Goal: Task Accomplishment & Management: Use online tool/utility

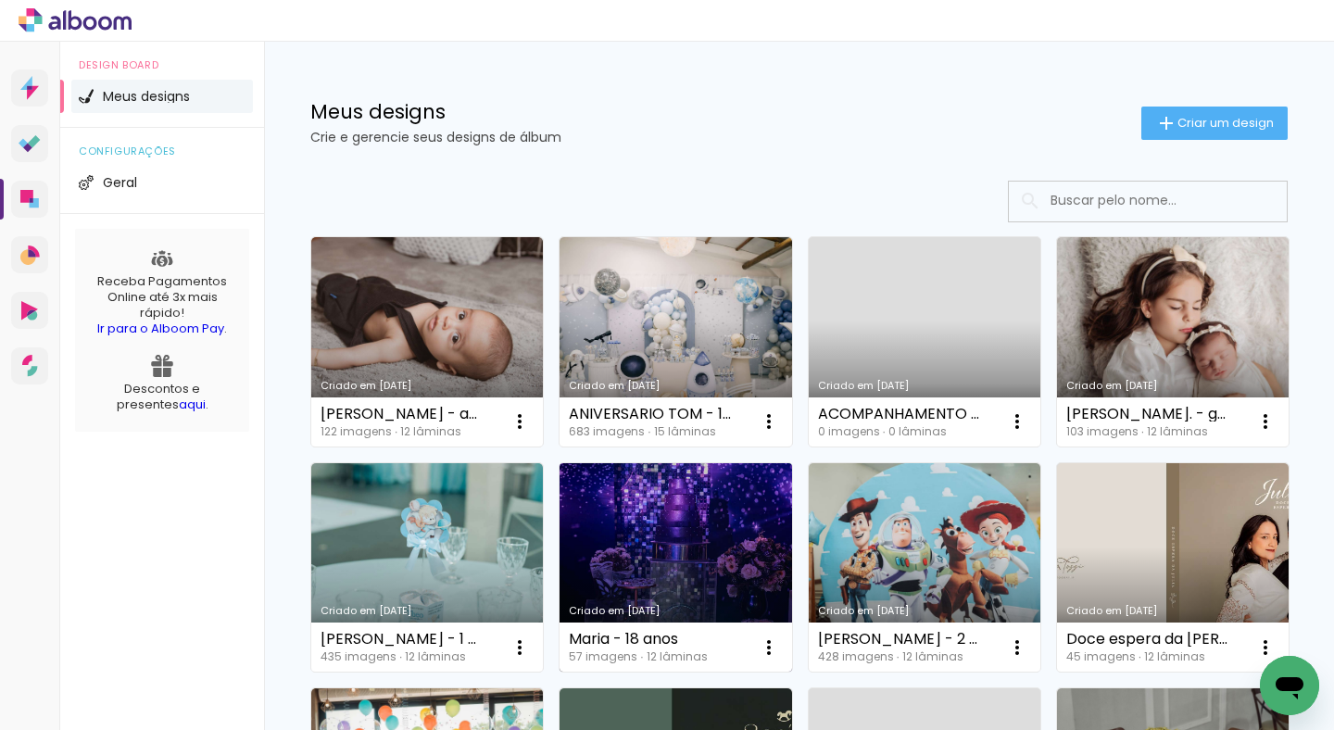
click at [791, 538] on link "Criado em [DATE]" at bounding box center [675, 567] width 232 height 209
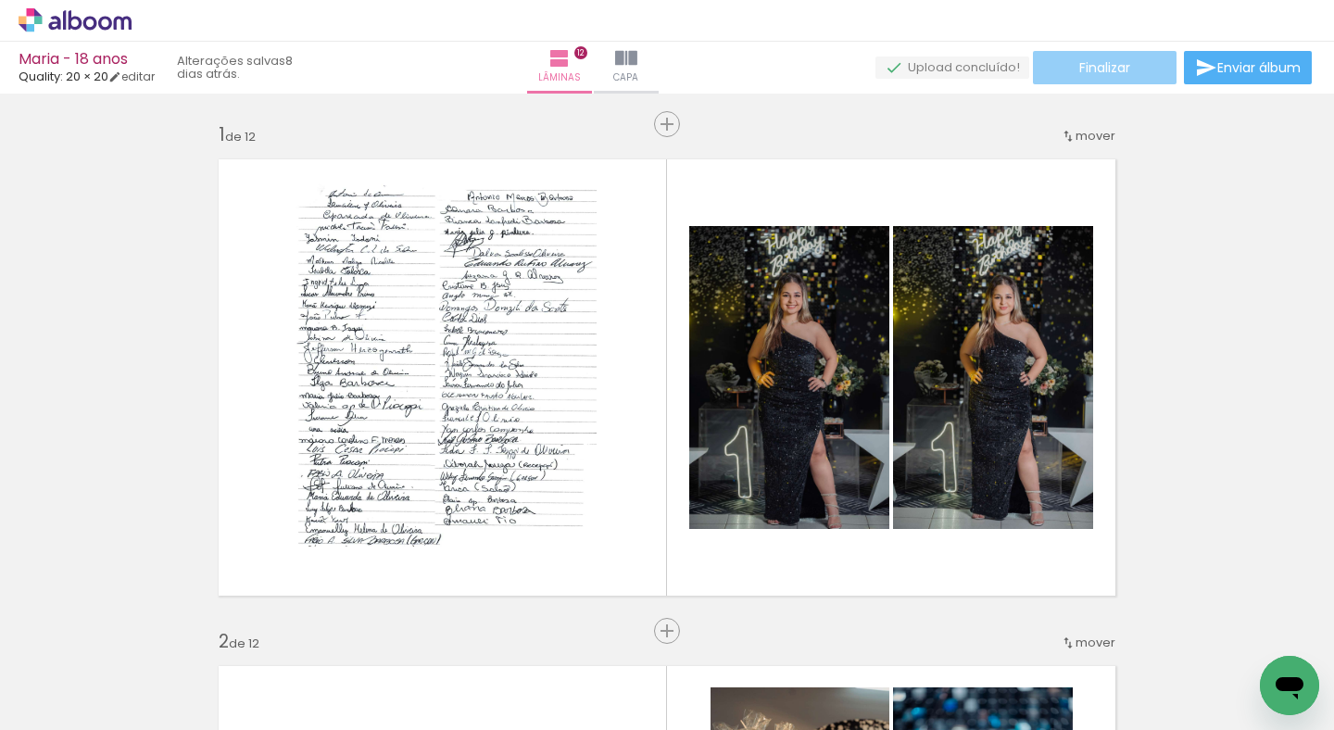
click at [1115, 66] on span "Finalizar" at bounding box center [1104, 67] width 51 height 13
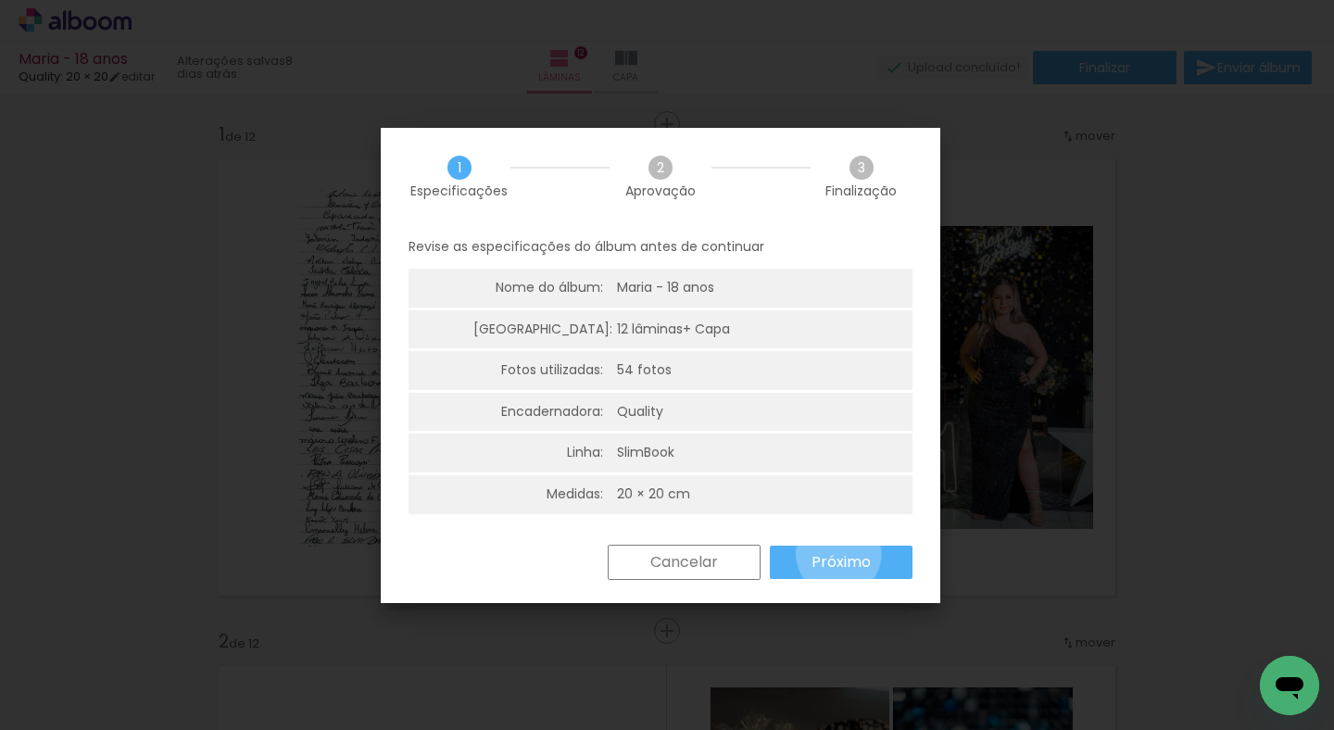
click at [0, 0] on slot "Próximo" at bounding box center [0, 0] width 0 height 0
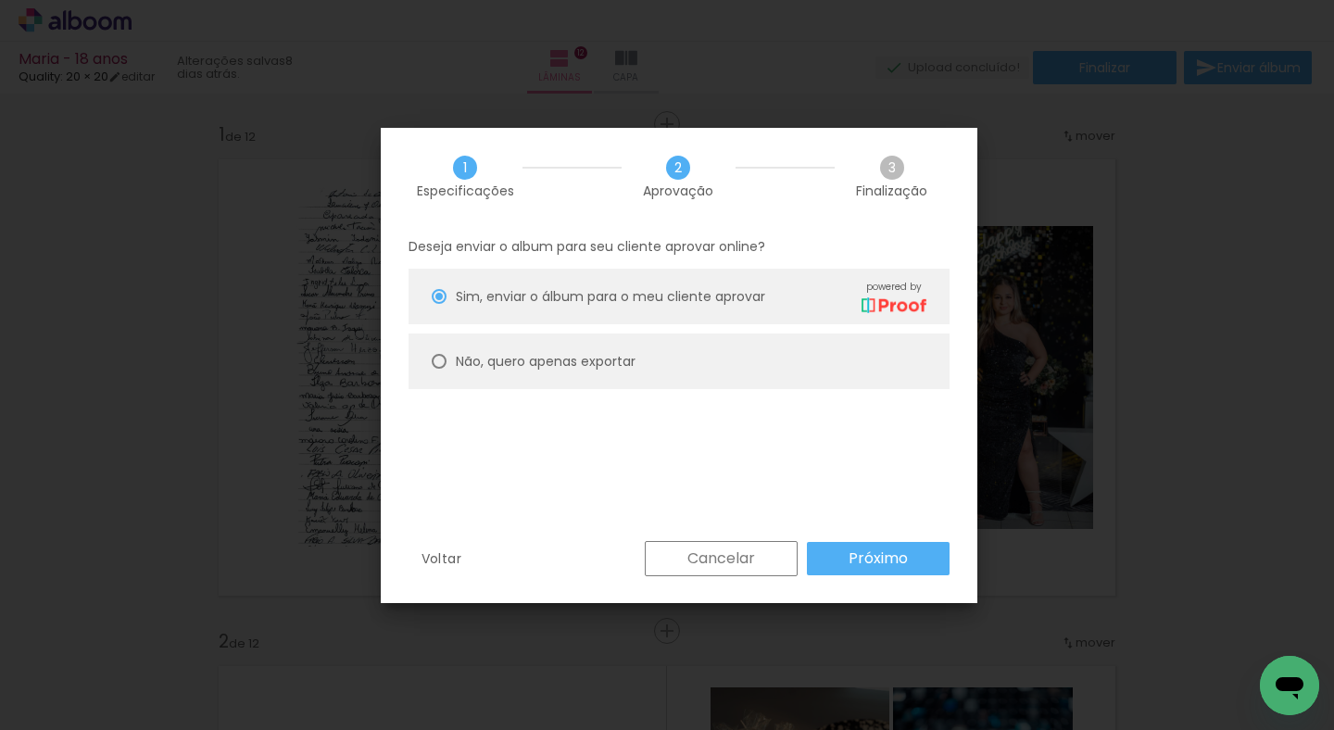
click at [657, 371] on paper-radio-button "Não, quero apenas exportar" at bounding box center [678, 361] width 541 height 56
type paper-radio-button "on"
click at [0, 0] on slot "Próximo" at bounding box center [0, 0] width 0 height 0
type input "Alta, 300 DPI"
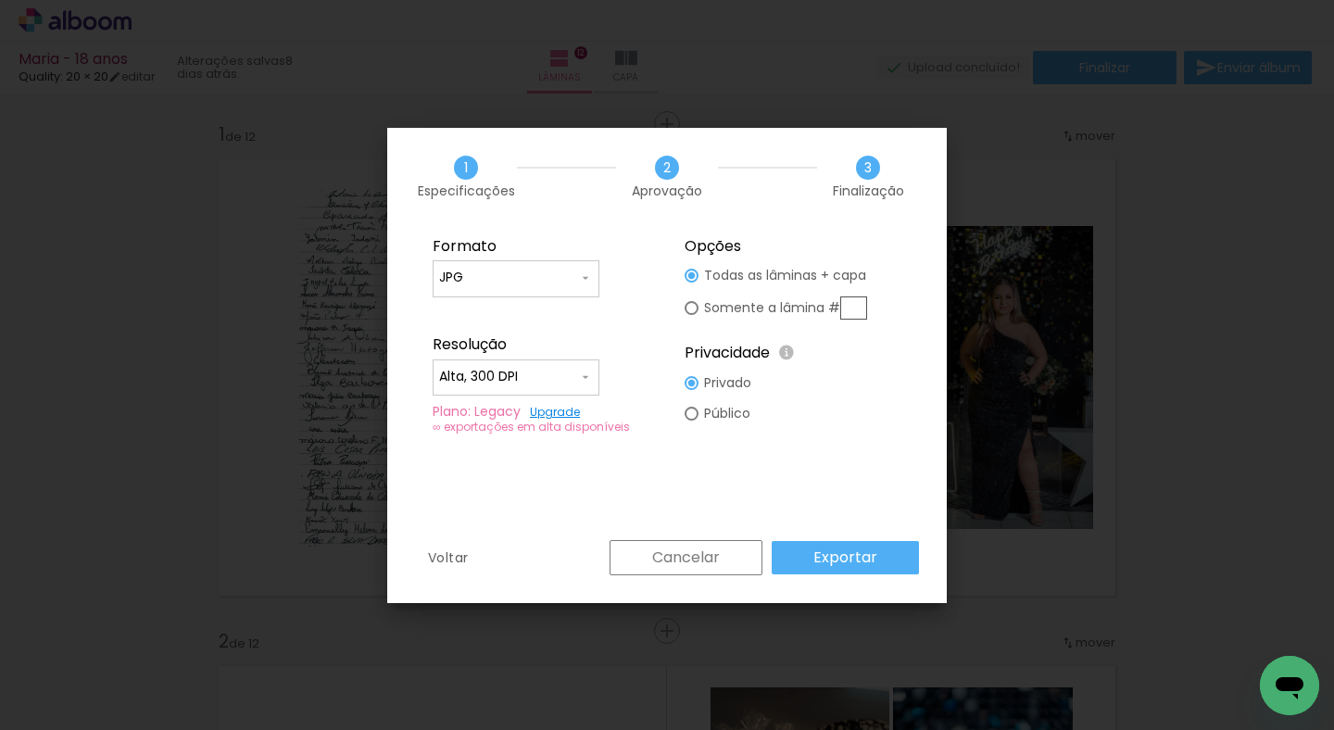
click at [917, 579] on div "Voltar Cancelar Exportar" at bounding box center [666, 571] width 559 height 63
click at [0, 0] on slot "Exportar" at bounding box center [0, 0] width 0 height 0
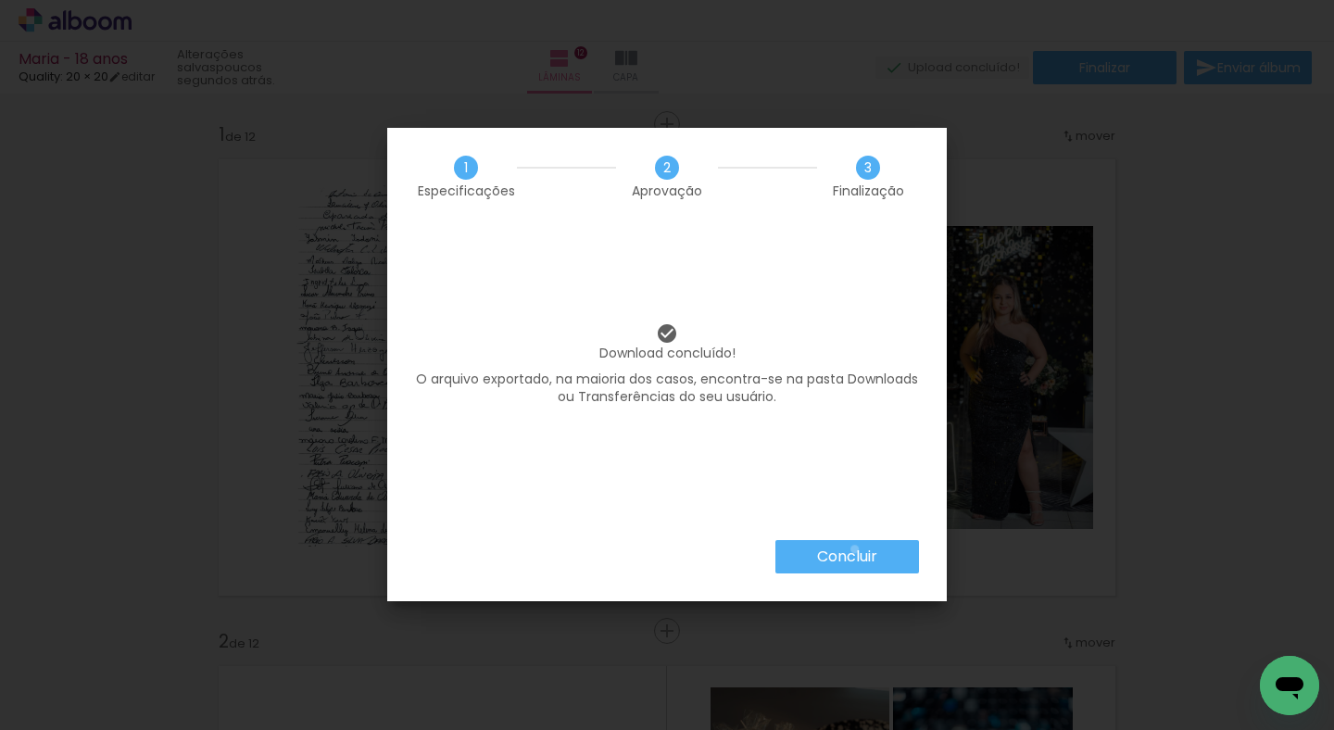
click at [0, 0] on slot "Concluir" at bounding box center [0, 0] width 0 height 0
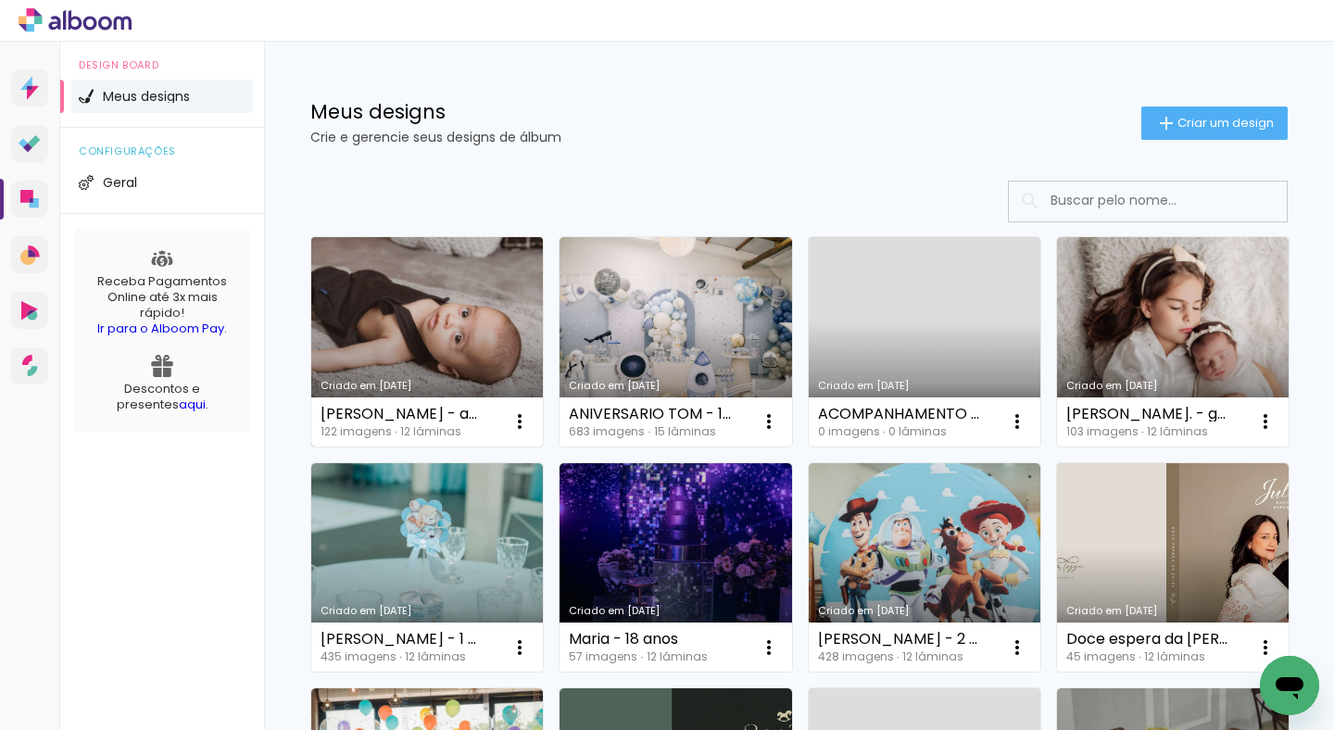
click at [377, 308] on link "Criado em [DATE]" at bounding box center [427, 341] width 232 height 209
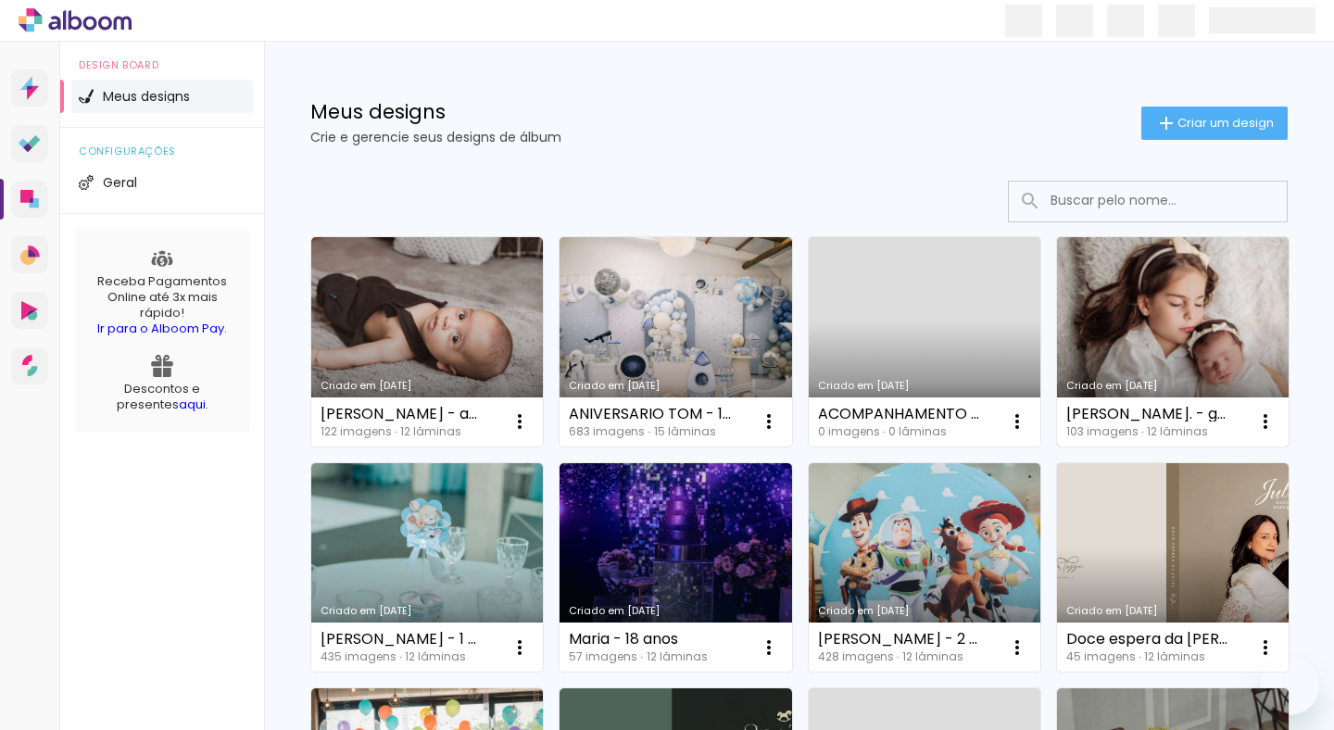
click at [1057, 446] on link "Criado em [DATE]" at bounding box center [1173, 341] width 232 height 209
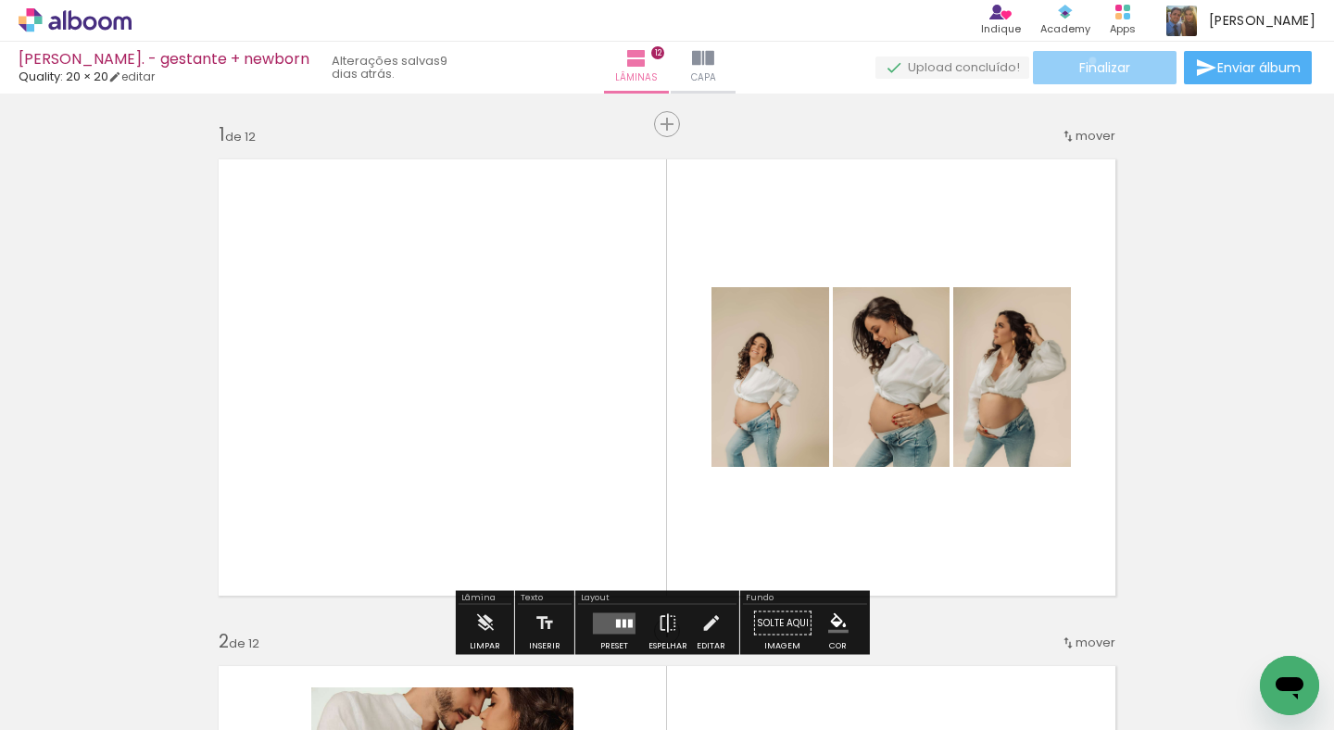
click at [1086, 61] on span "Finalizar" at bounding box center [1104, 67] width 51 height 13
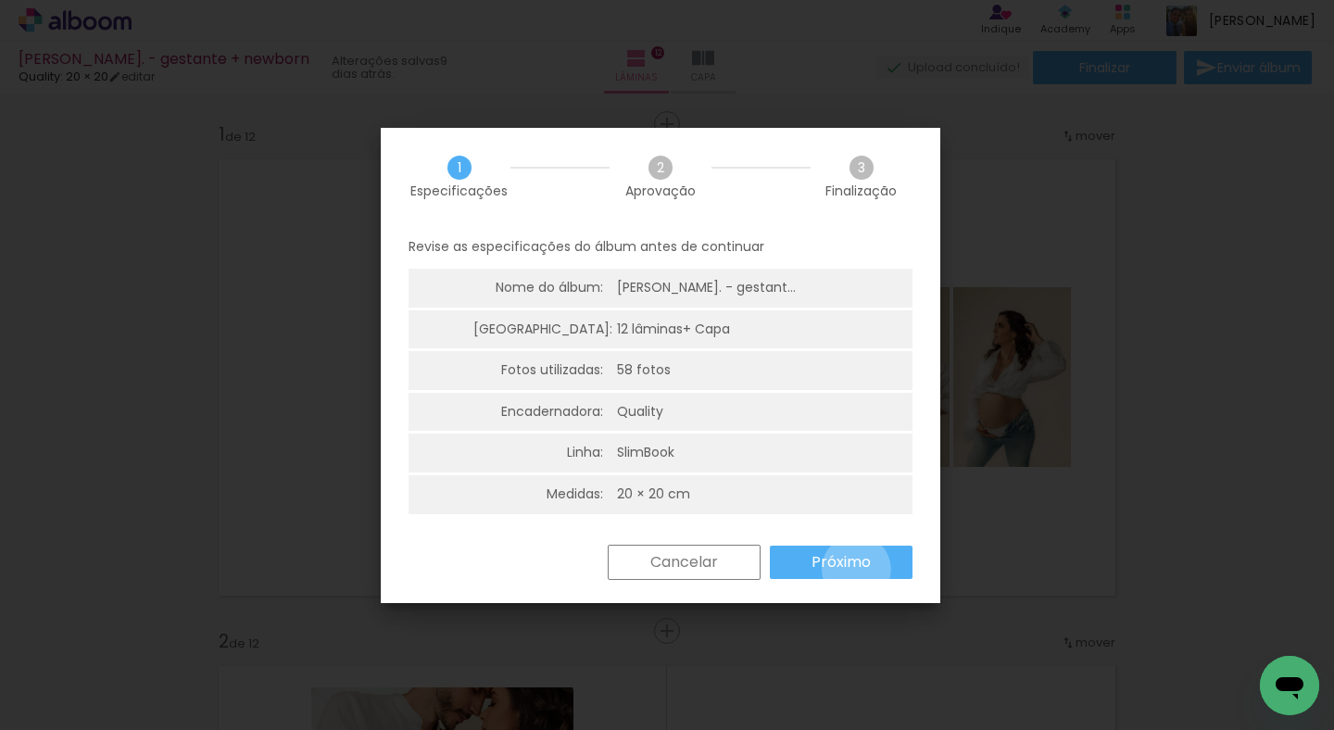
click at [0, 0] on slot "Próximo" at bounding box center [0, 0] width 0 height 0
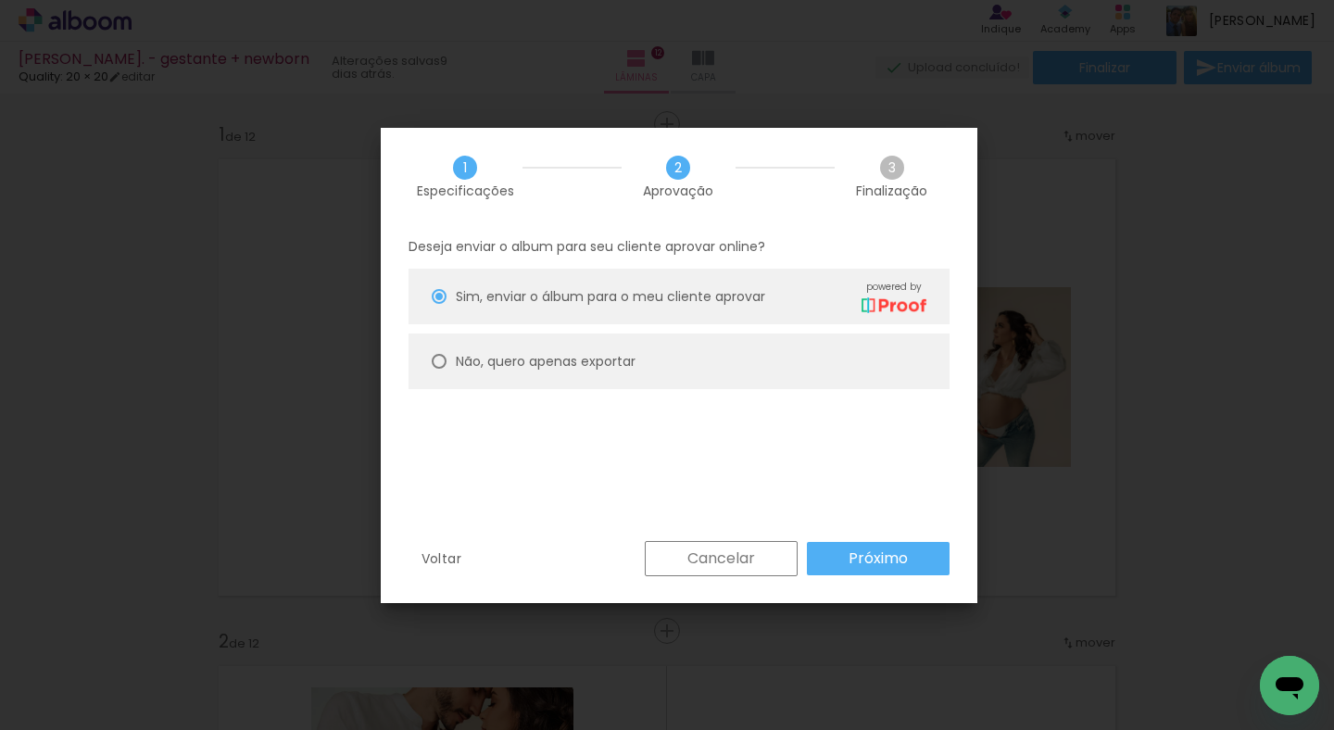
click at [658, 385] on paper-radio-button "Não, quero apenas exportar" at bounding box center [678, 361] width 541 height 56
type paper-radio-button "on"
click at [0, 0] on slot "Próximo" at bounding box center [0, 0] width 0 height 0
type input "Alta, 300 DPI"
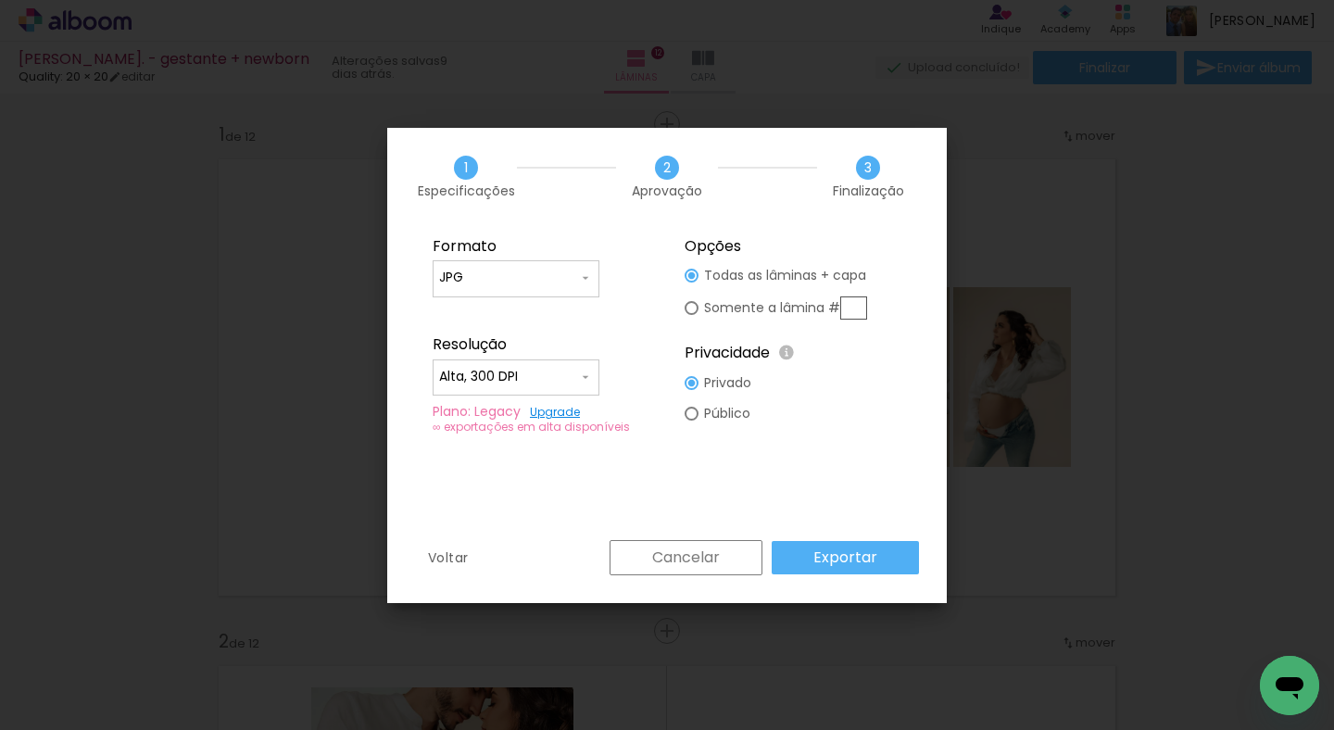
click at [867, 546] on paper-button "Exportar" at bounding box center [845, 557] width 147 height 33
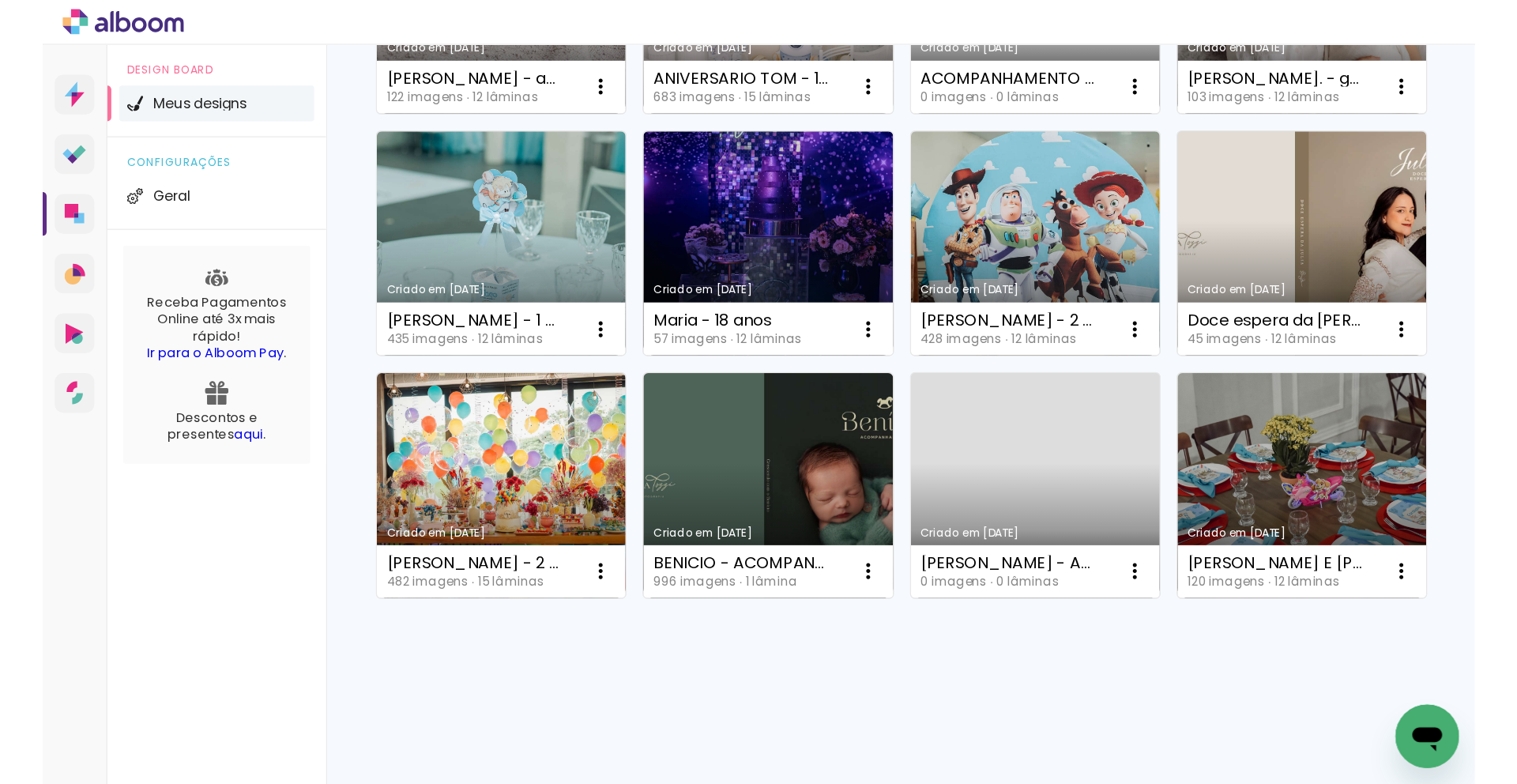
scroll to position [478, 0]
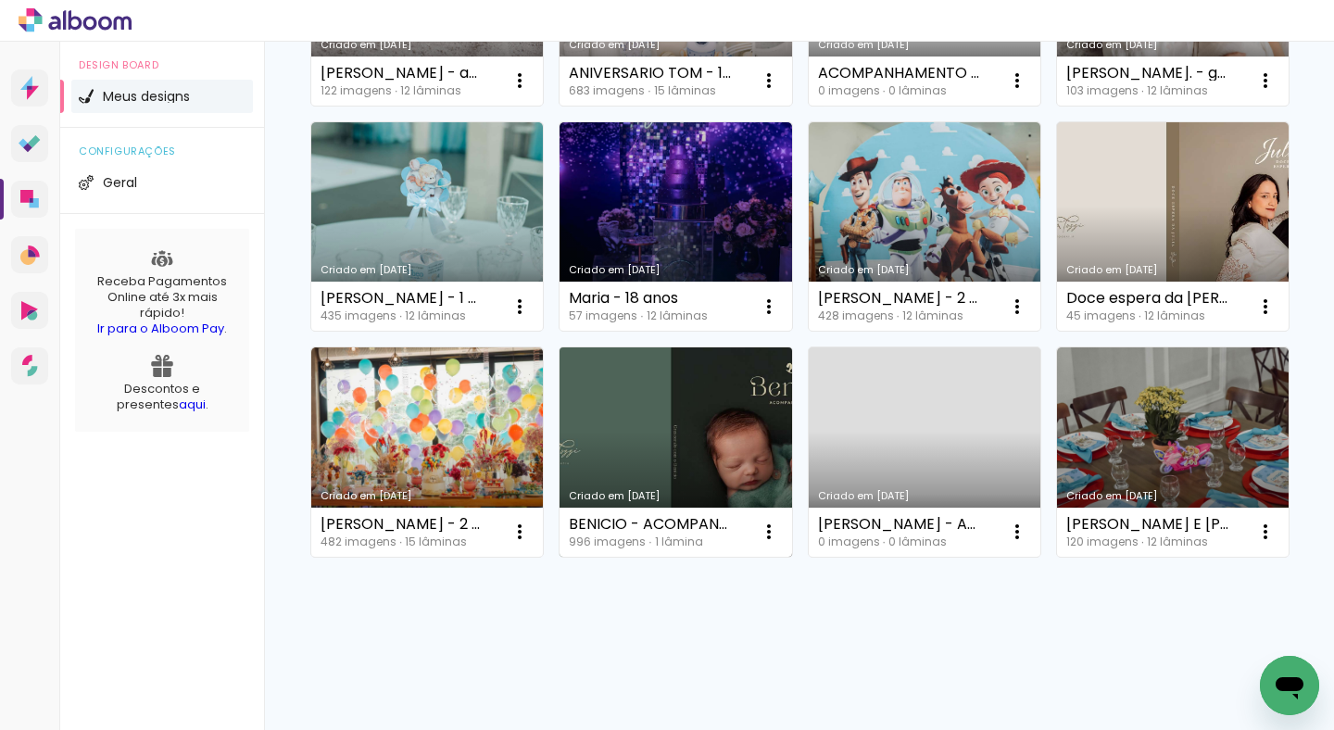
click at [559, 469] on link "Criado em [DATE]" at bounding box center [675, 451] width 232 height 209
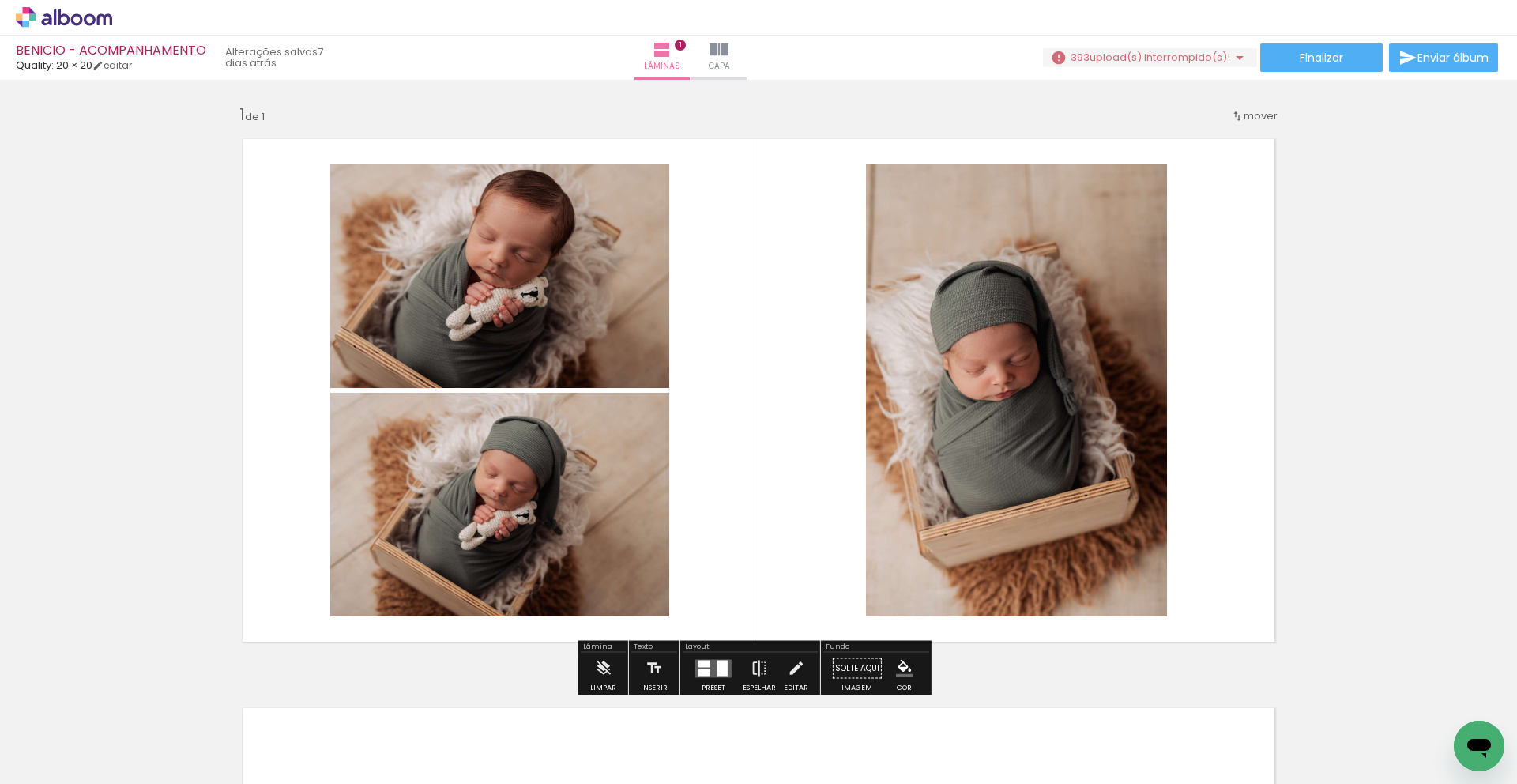
scroll to position [0, 10477]
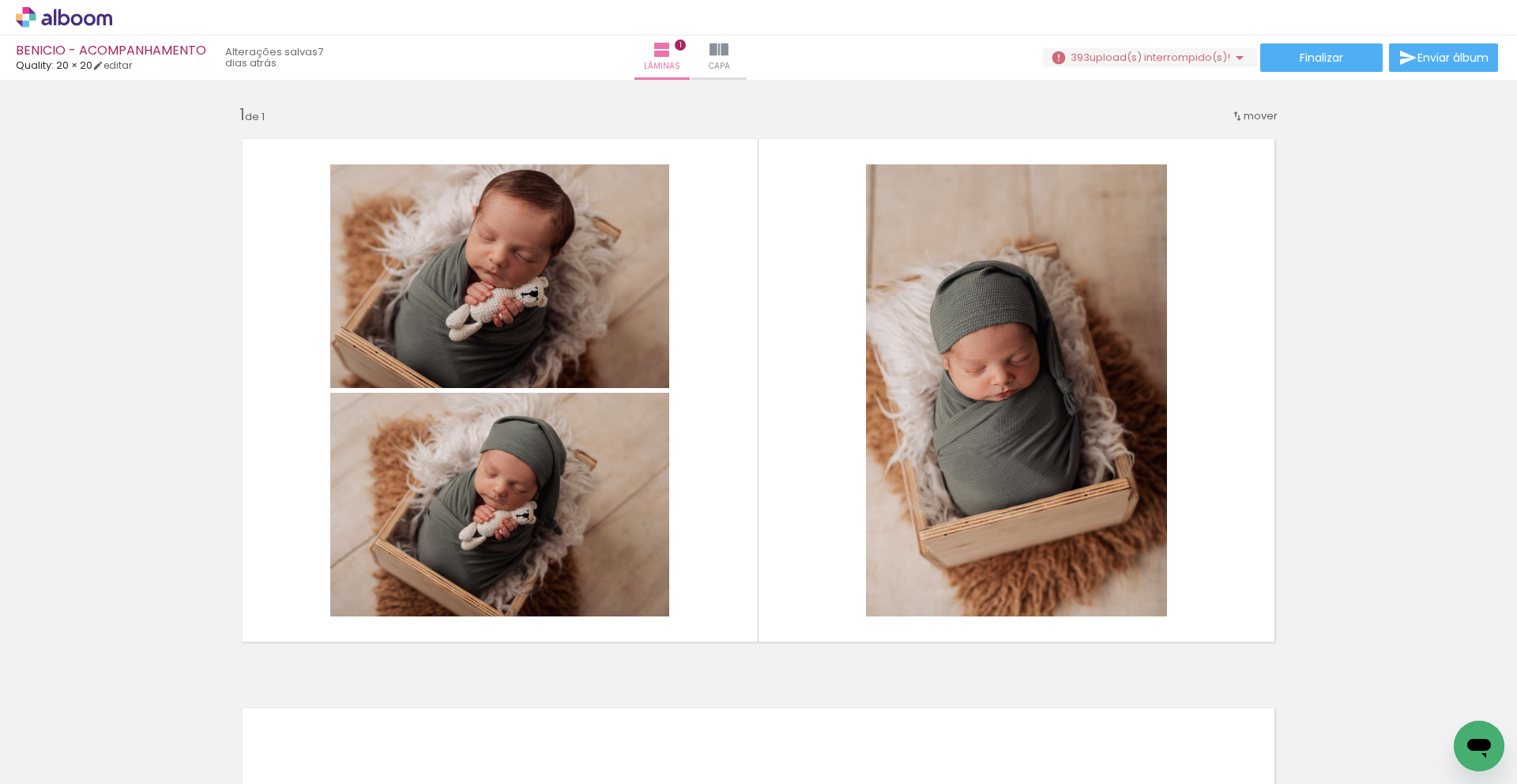
click at [86, 622] on iron-icon at bounding box center [80, 736] width 13 height 13
click at [0, 0] on slot "Não utilizadas" at bounding box center [0, 0] width 0 height 0
type input "Não utilizadas"
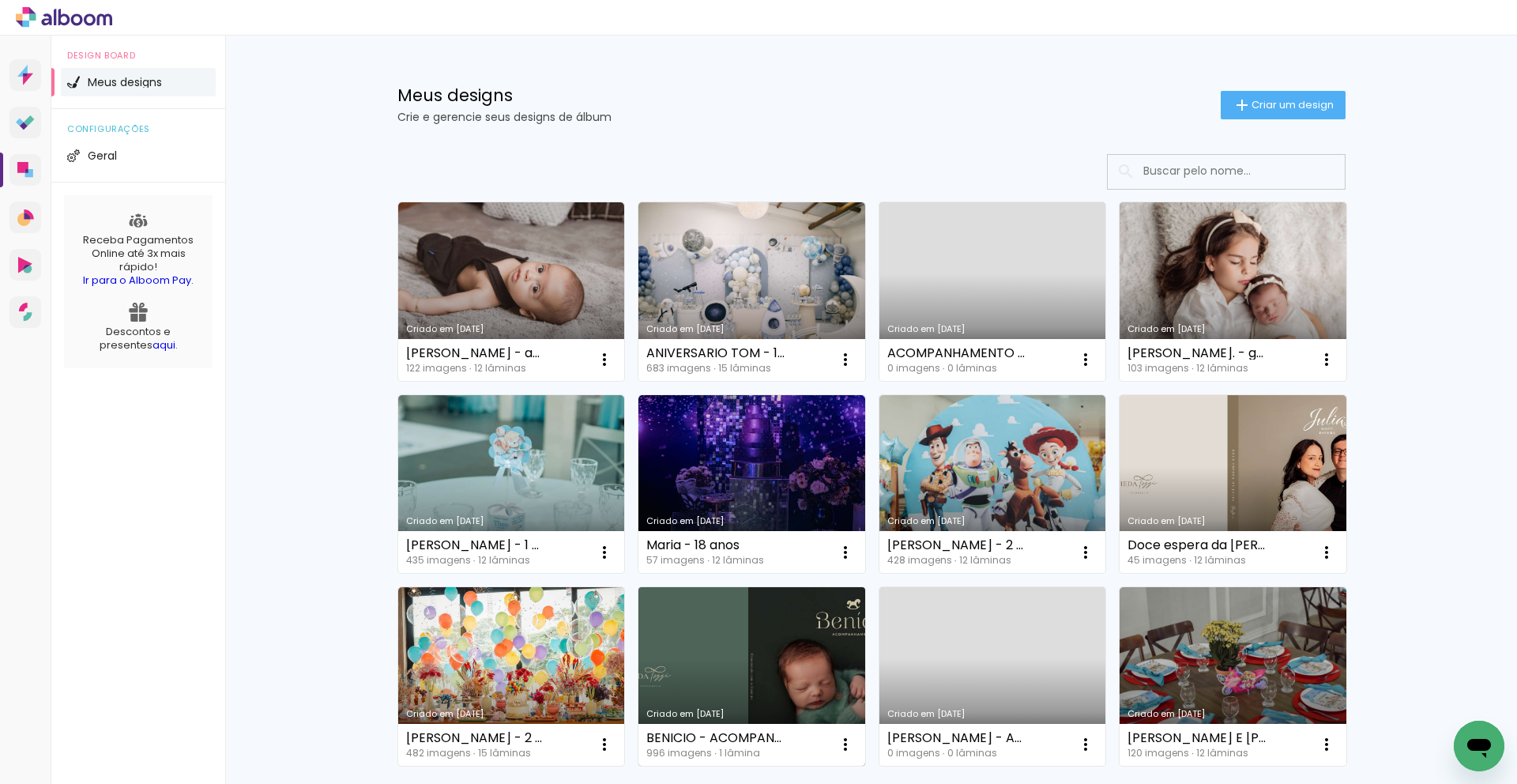
click at [738, 685] on link "Criado em [DATE]" at bounding box center [752, 676] width 227 height 178
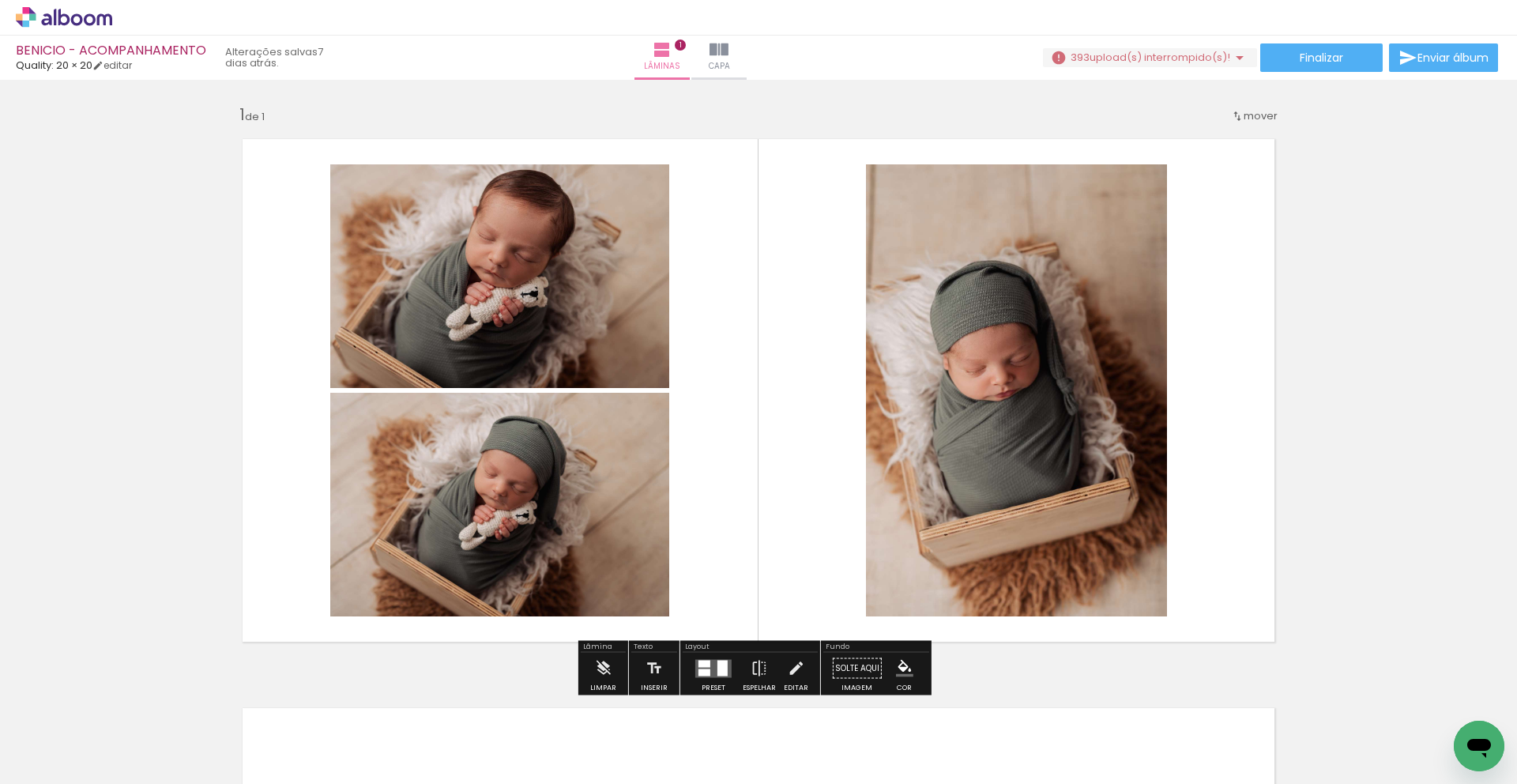
click at [65, 14] on icon at bounding box center [65, 16] width 12 height 16
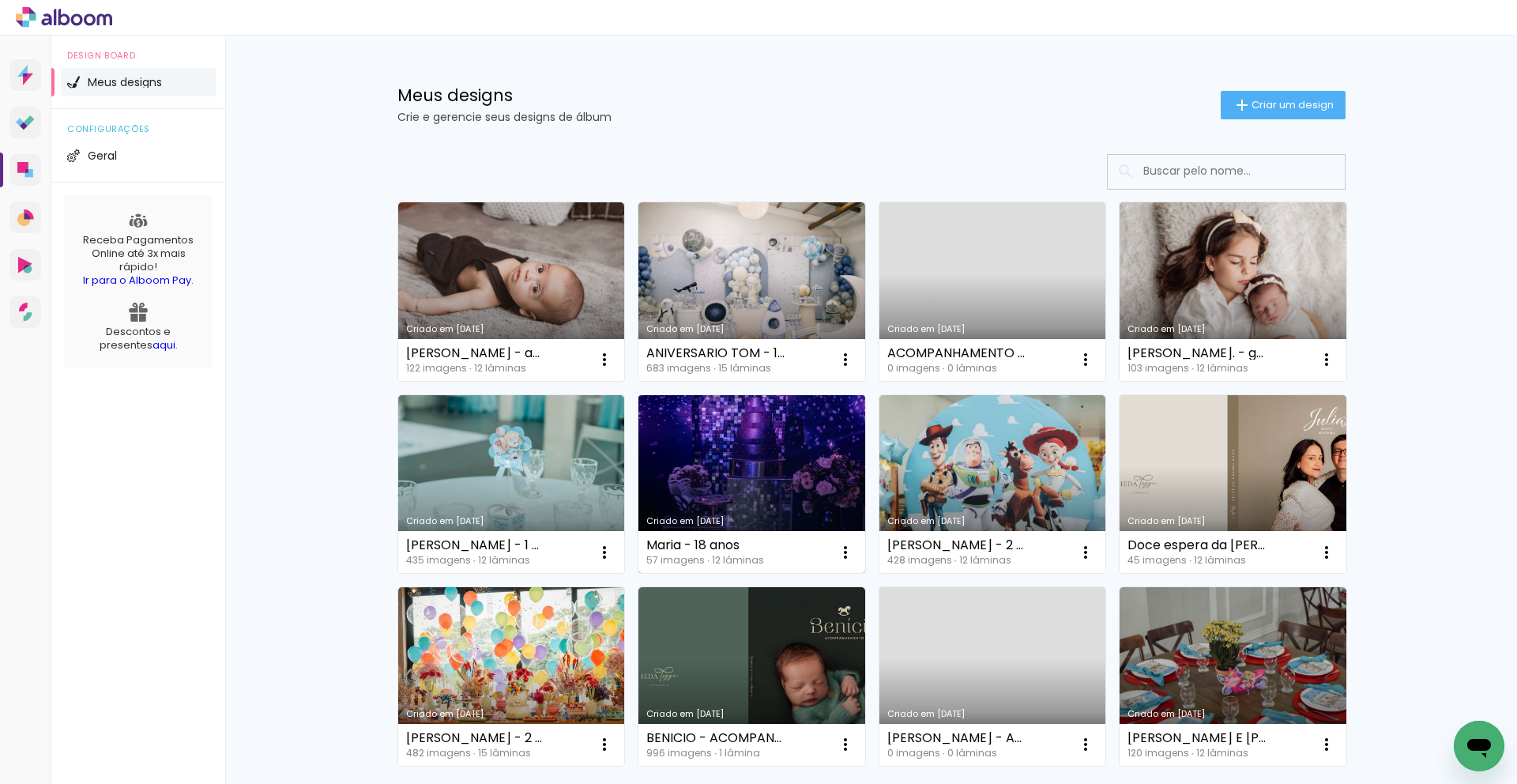
scroll to position [130, 0]
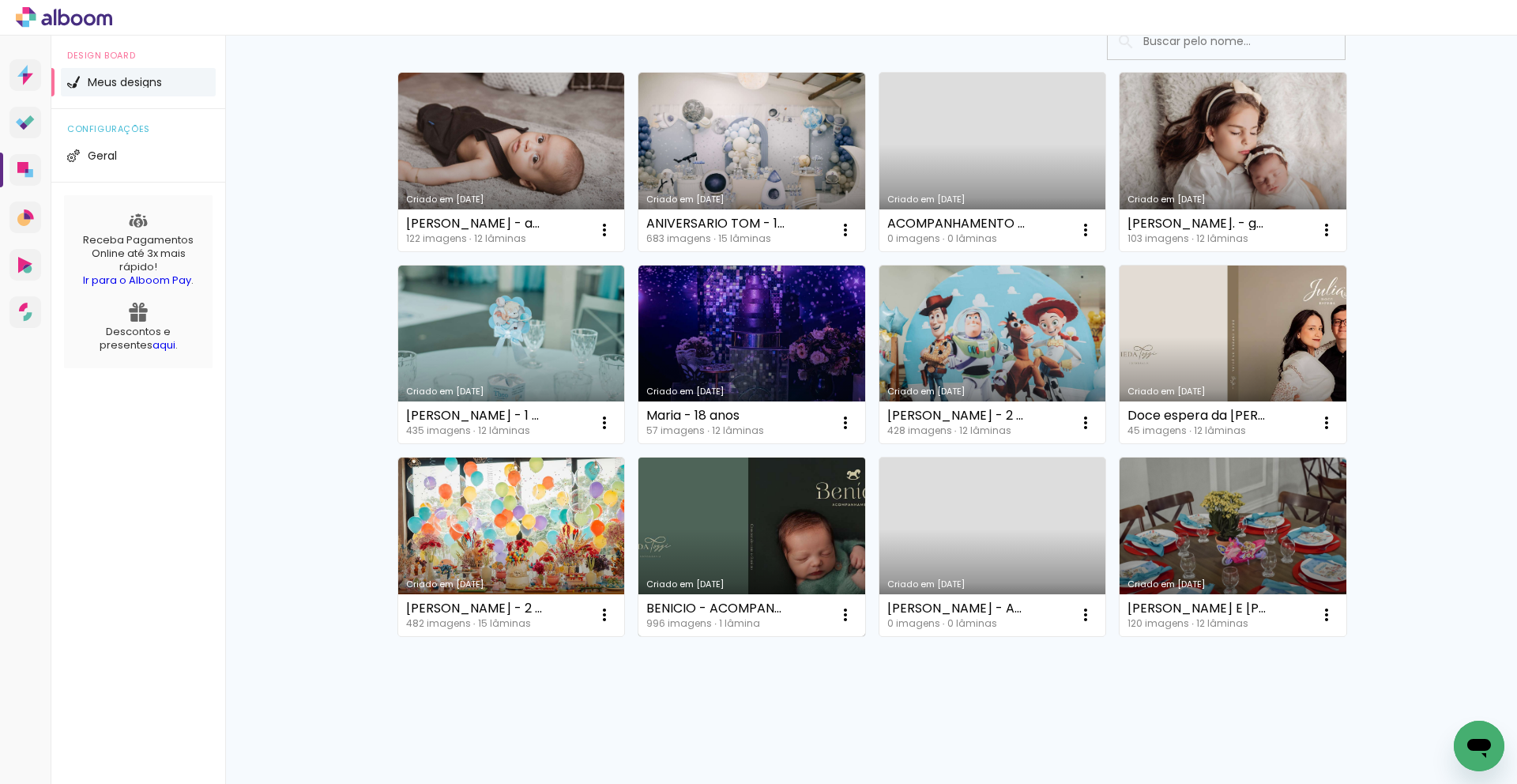
click at [776, 510] on link "Criado em [DATE]" at bounding box center [752, 546] width 227 height 178
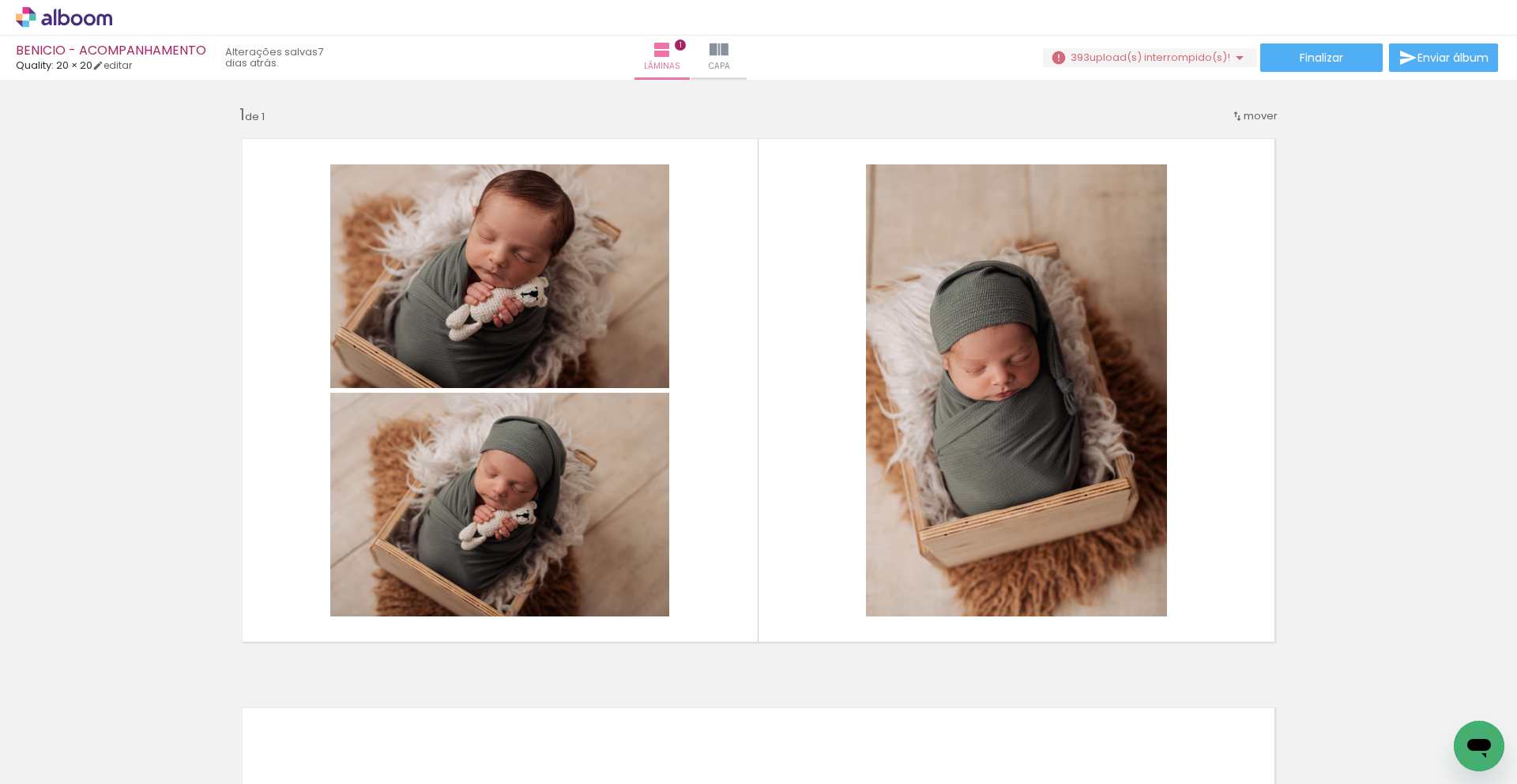
scroll to position [0, 1909]
